Goal: Find specific page/section: Find specific page/section

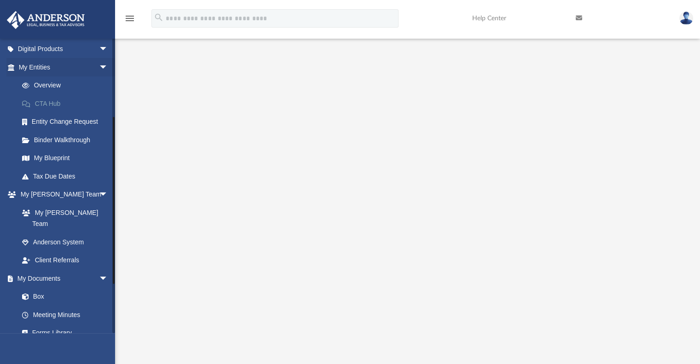
scroll to position [219, 0]
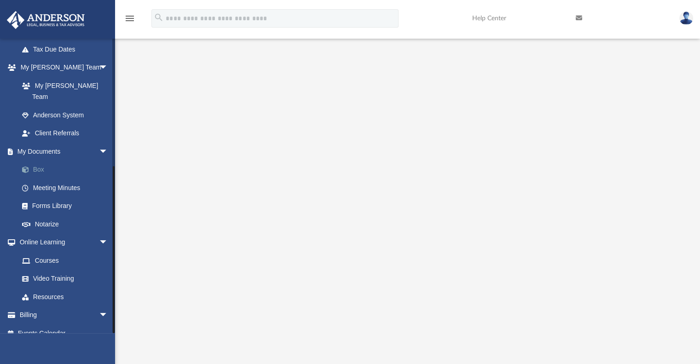
click at [39, 161] on link "Box" at bounding box center [67, 170] width 109 height 18
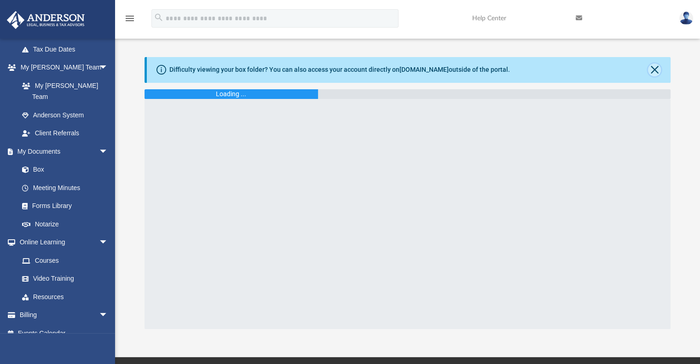
click at [652, 72] on button "Close" at bounding box center [654, 70] width 13 height 13
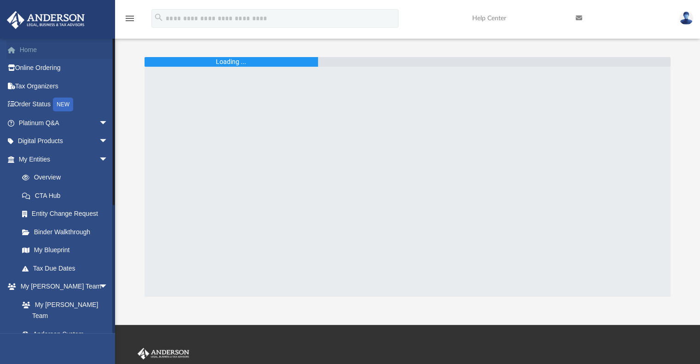
click at [31, 42] on link "Home" at bounding box center [64, 50] width 116 height 18
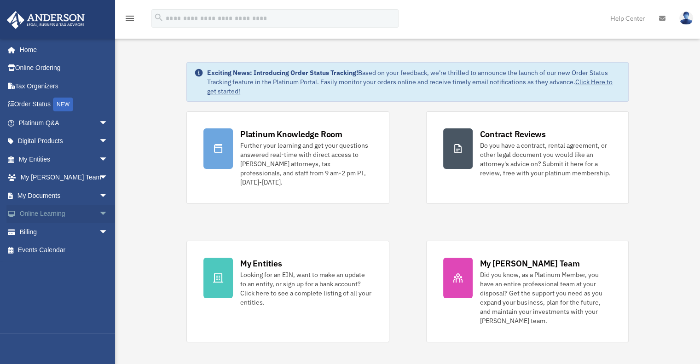
click at [99, 213] on span "arrow_drop_down" at bounding box center [108, 214] width 18 height 19
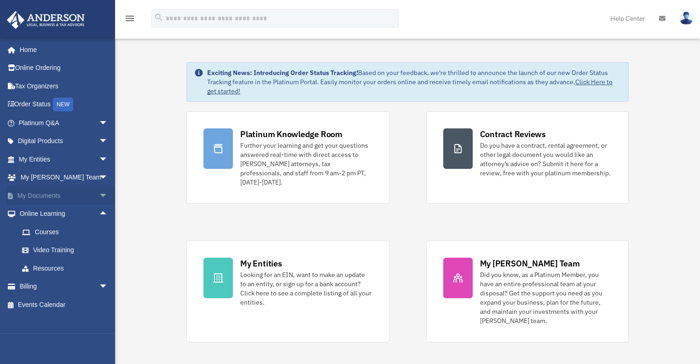
click at [99, 195] on span "arrow_drop_down" at bounding box center [108, 195] width 18 height 19
click at [37, 211] on link "Box" at bounding box center [67, 214] width 109 height 18
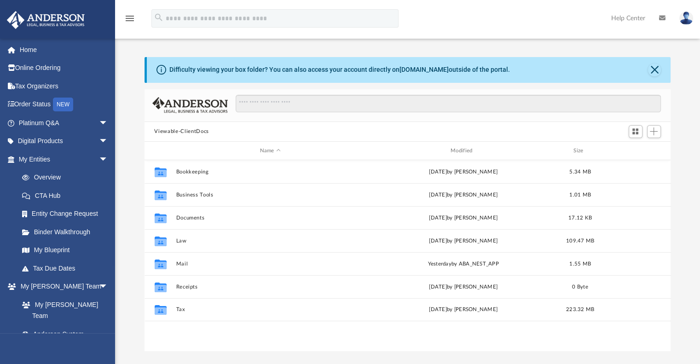
scroll to position [202, 519]
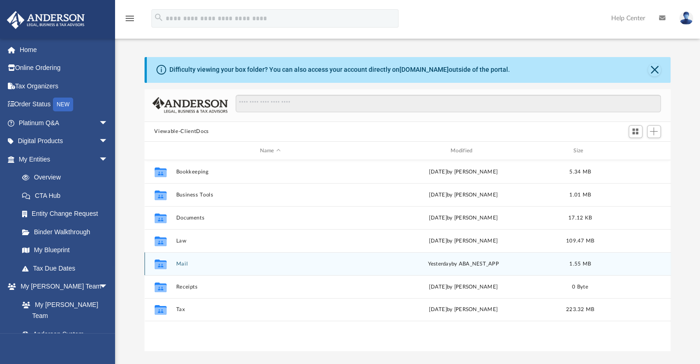
click at [182, 263] on button "Mail" at bounding box center [270, 264] width 189 height 6
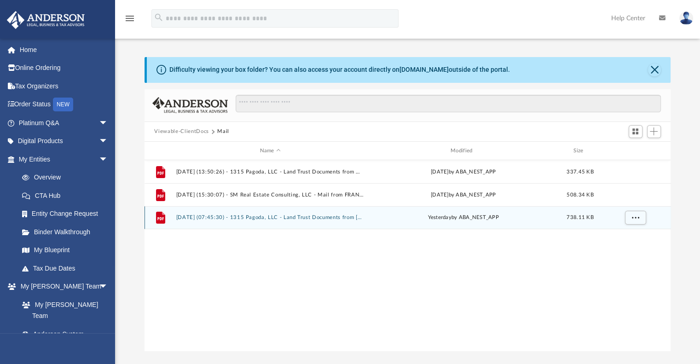
click at [256, 218] on button "2025.08.22 (07:45:30) - 1315 Pagoda, LLC - Land Trust Documents from David A. B…" at bounding box center [270, 218] width 189 height 6
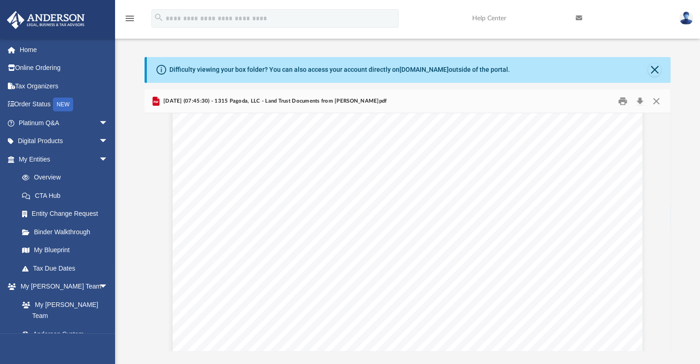
scroll to position [0, 0]
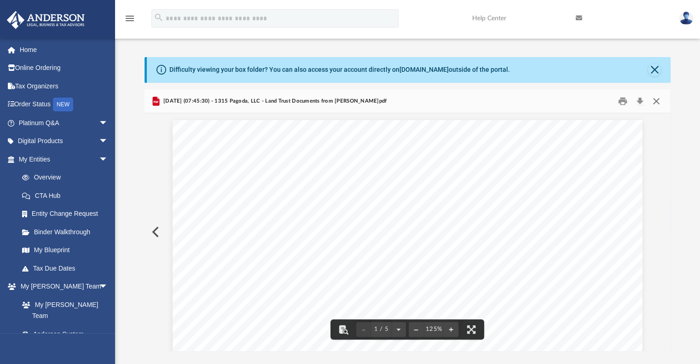
click at [657, 99] on button "Close" at bounding box center [656, 101] width 17 height 14
